Goal: Navigation & Orientation: Find specific page/section

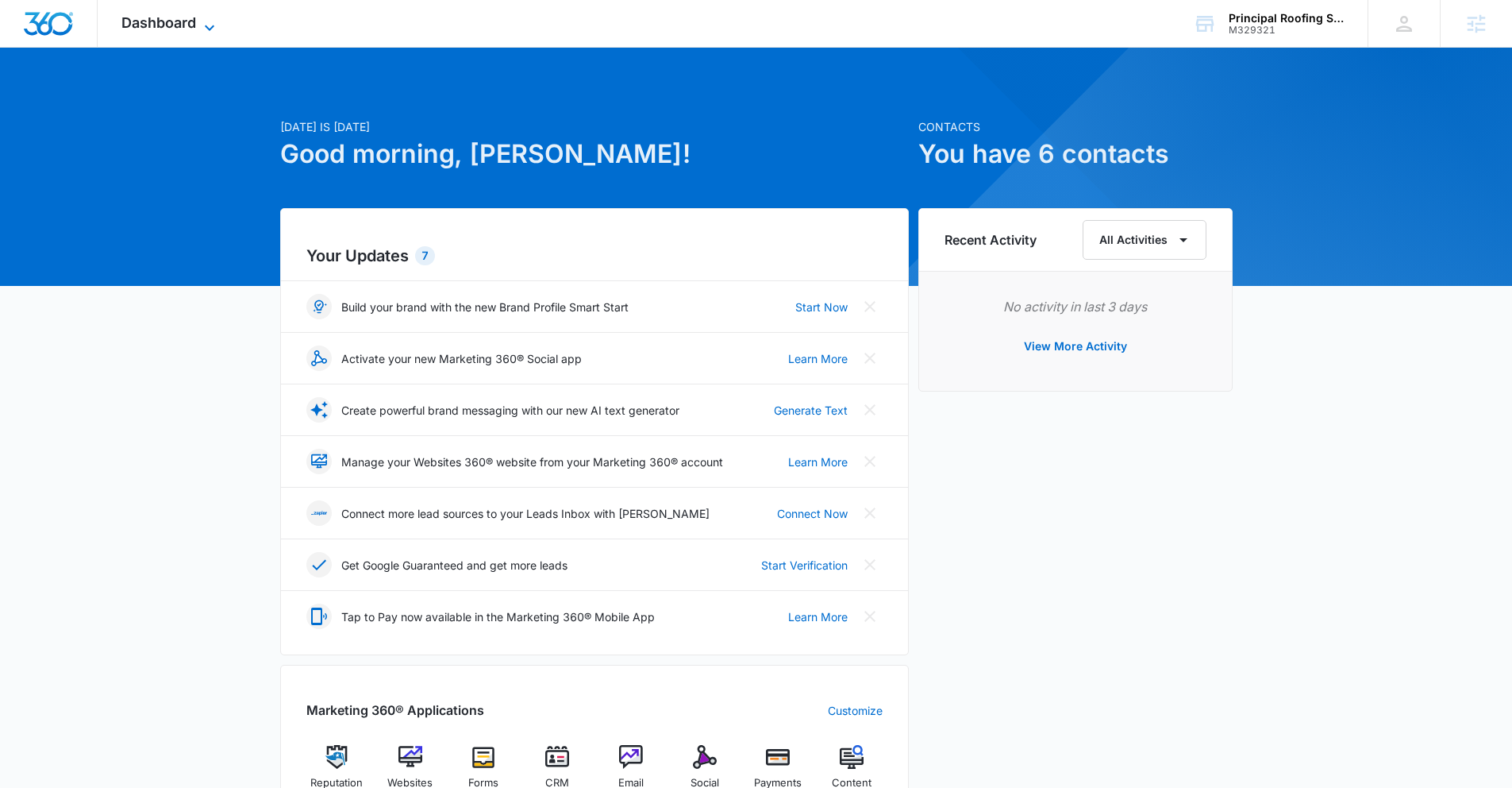
click at [172, 18] on span "Dashboard" at bounding box center [158, 23] width 75 height 17
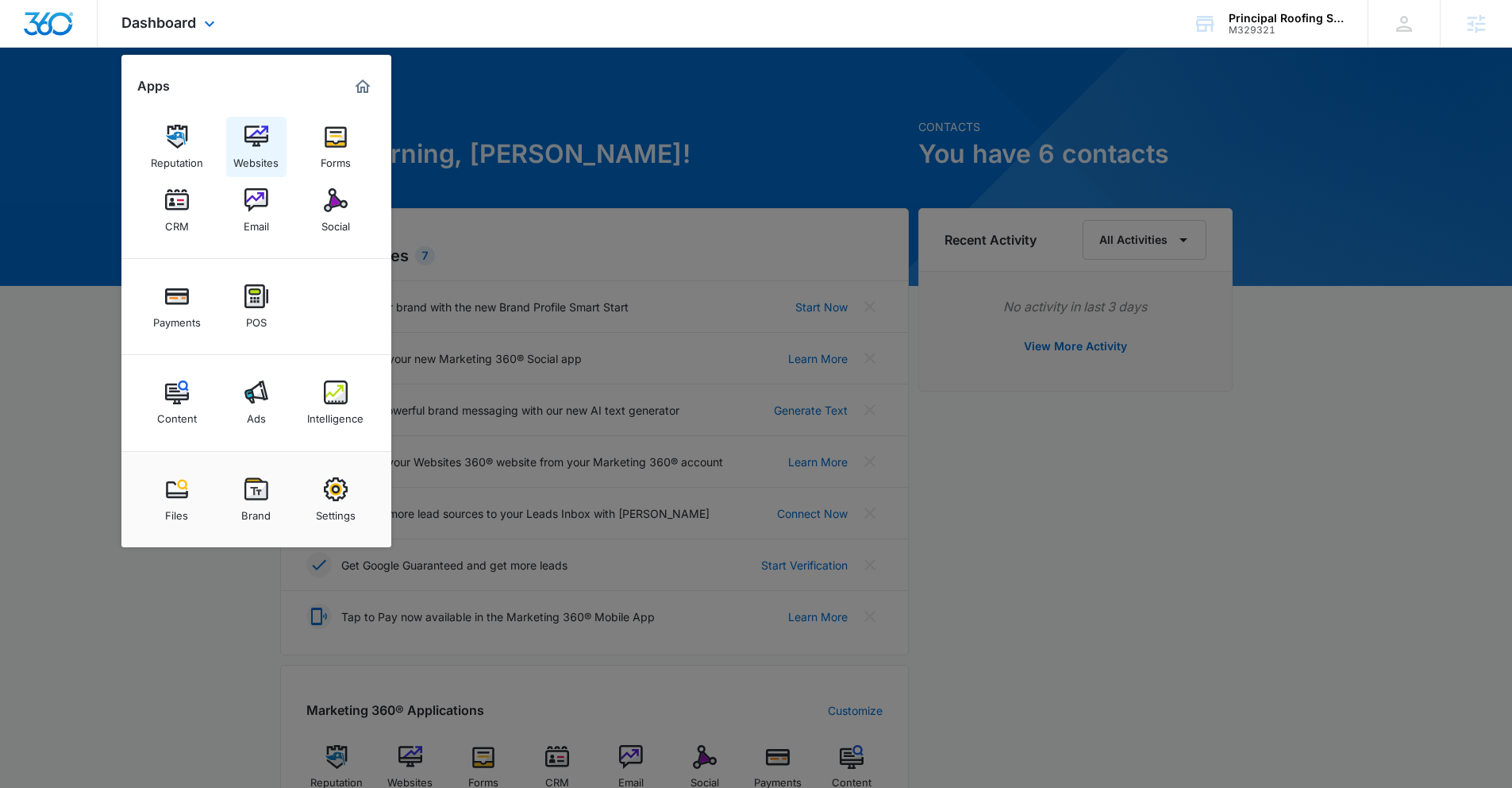
click at [275, 153] on div "Websites" at bounding box center [256, 159] width 45 height 21
